Goal: Transaction & Acquisition: Download file/media

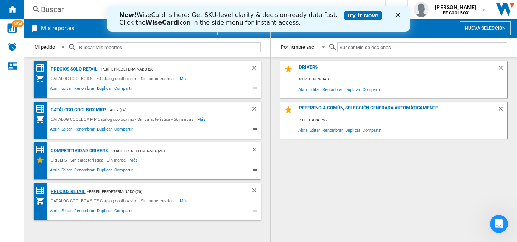
click at [74, 193] on div "PRECIOS RETAIL" at bounding box center [67, 191] width 37 height 9
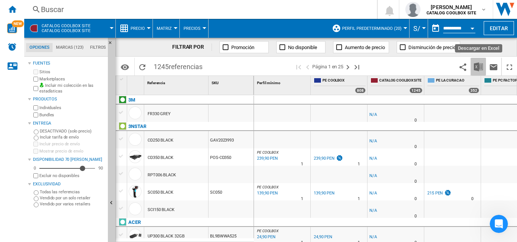
click at [480, 69] on img "Descargar en Excel" at bounding box center [477, 66] width 9 height 9
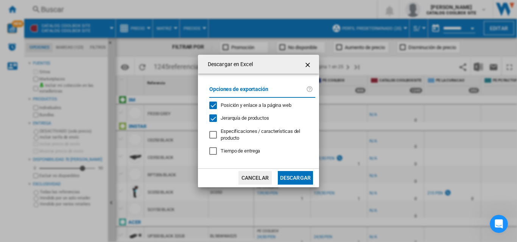
click at [301, 176] on button "Descargar" at bounding box center [295, 178] width 35 height 14
